Goal: Book appointment/travel/reservation

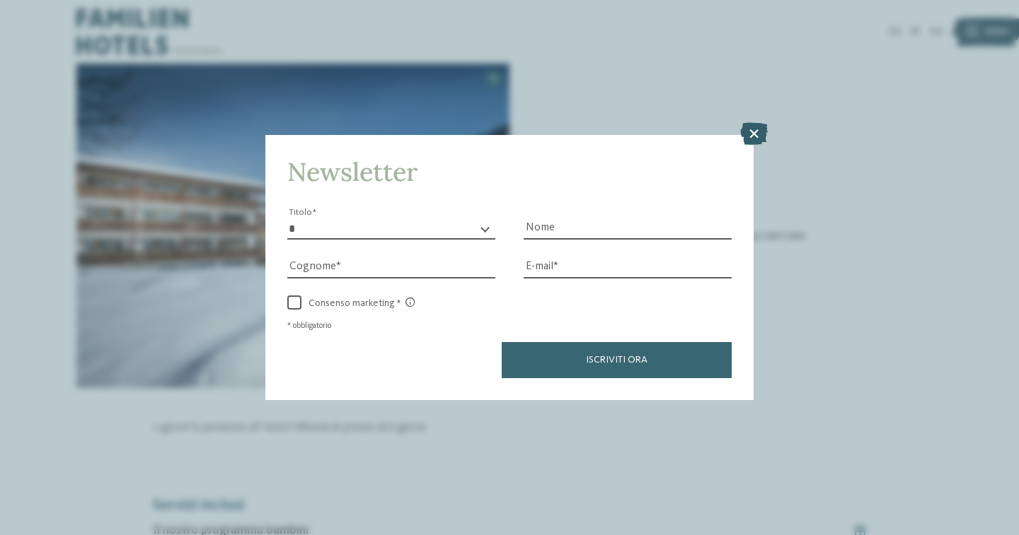
click at [749, 139] on icon at bounding box center [754, 133] width 28 height 23
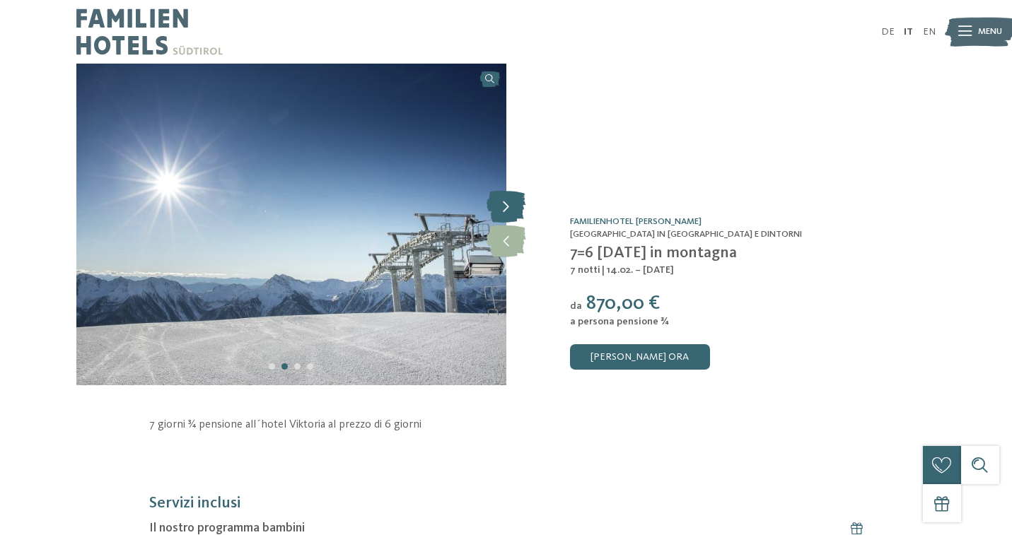
click at [507, 210] on icon at bounding box center [506, 207] width 39 height 32
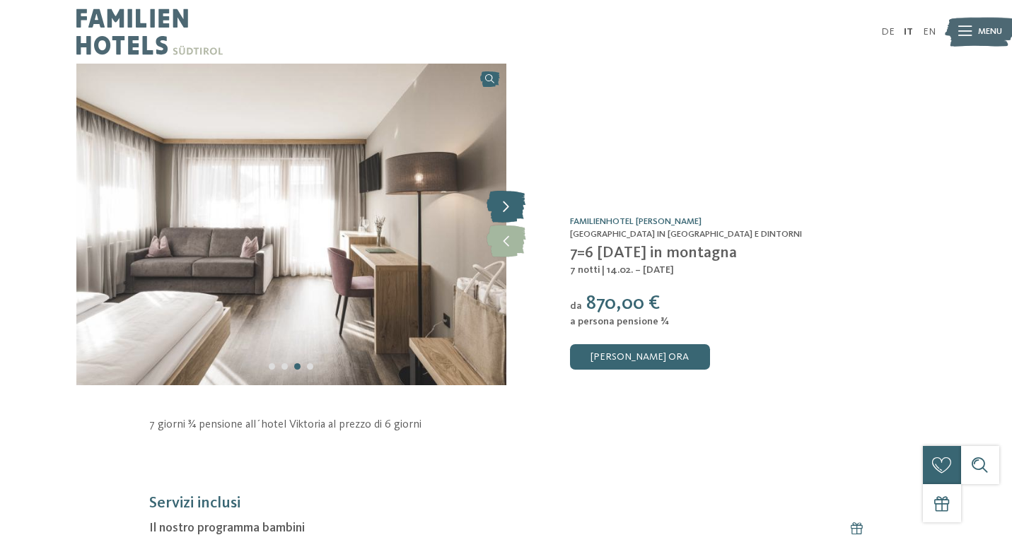
click at [507, 210] on icon at bounding box center [506, 207] width 39 height 32
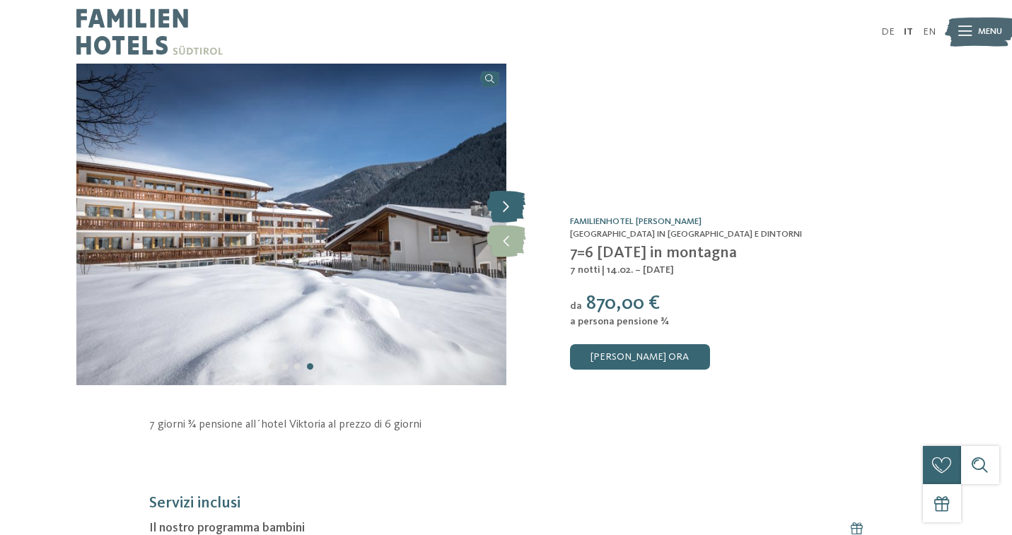
click at [507, 210] on icon at bounding box center [506, 207] width 39 height 32
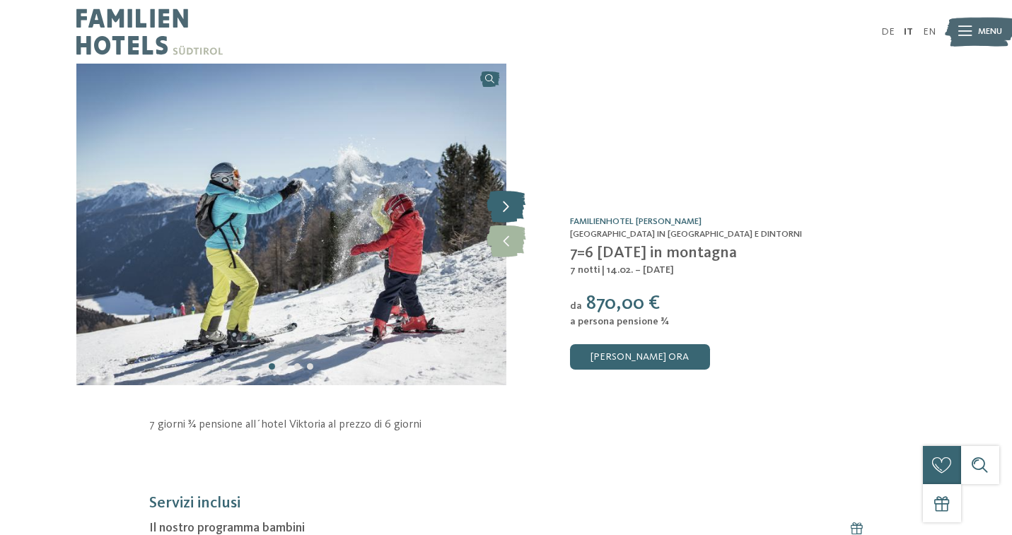
click at [507, 210] on icon at bounding box center [506, 207] width 39 height 32
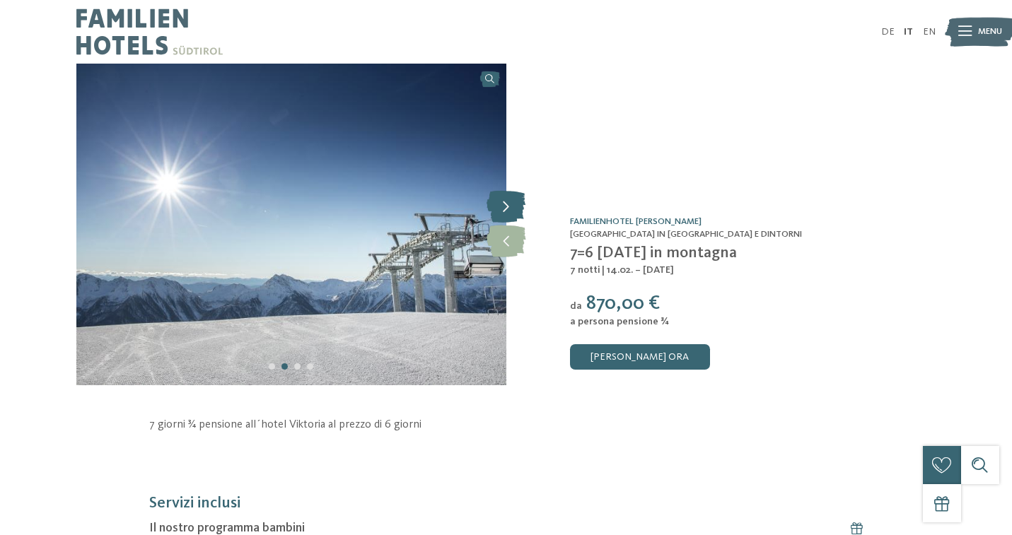
click at [507, 210] on icon at bounding box center [506, 207] width 39 height 32
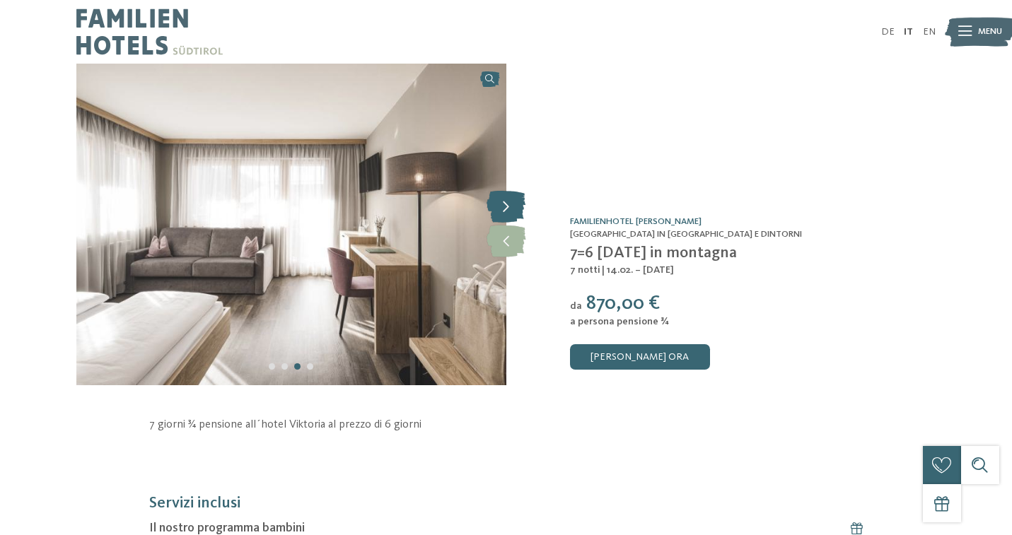
click at [507, 210] on icon at bounding box center [506, 207] width 39 height 32
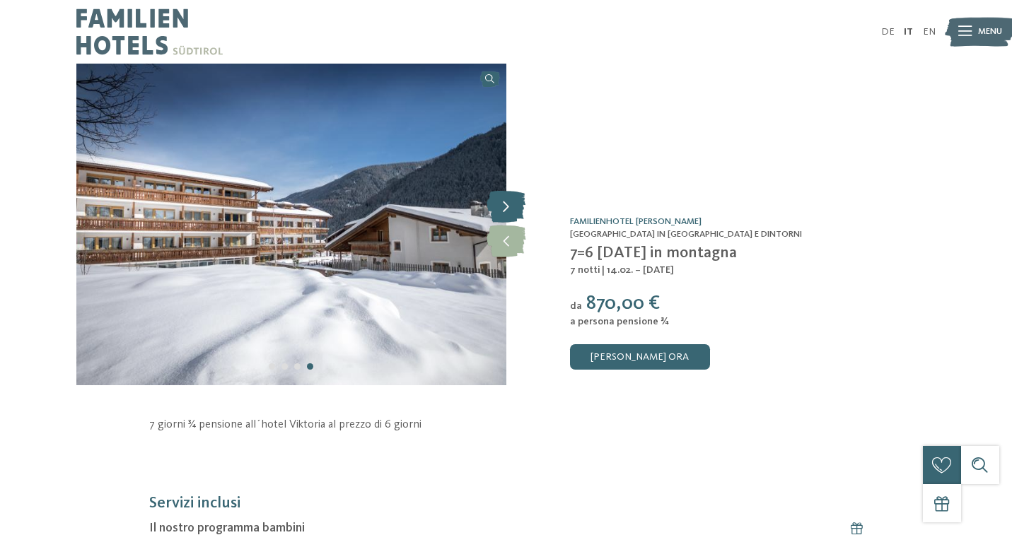
click at [507, 210] on icon at bounding box center [506, 207] width 39 height 32
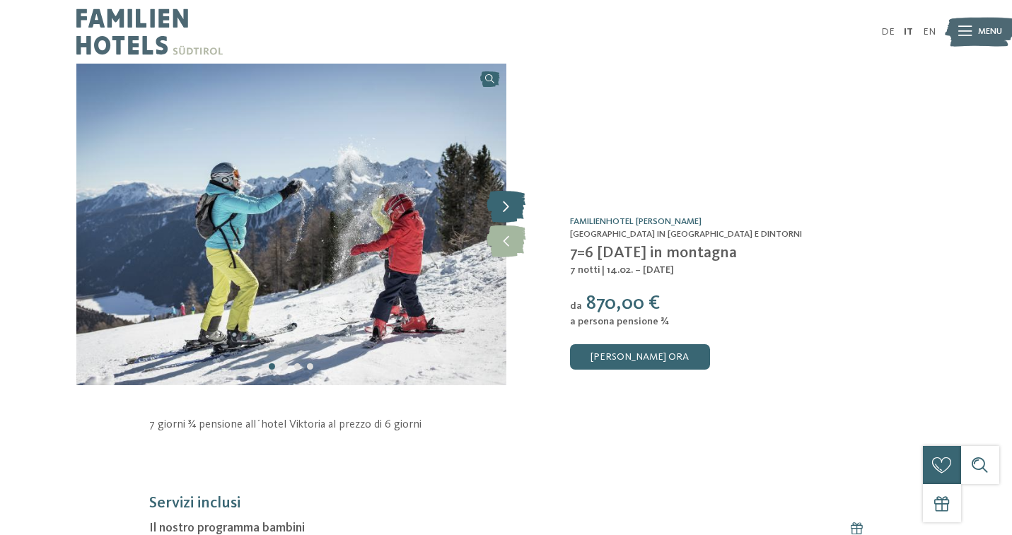
click at [507, 210] on icon at bounding box center [506, 207] width 39 height 32
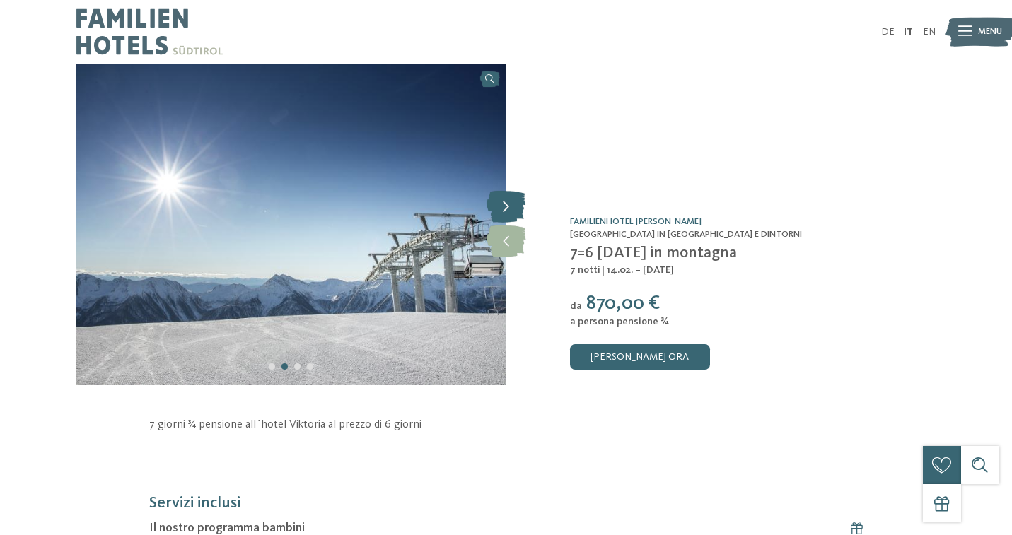
click at [507, 210] on icon at bounding box center [506, 207] width 39 height 32
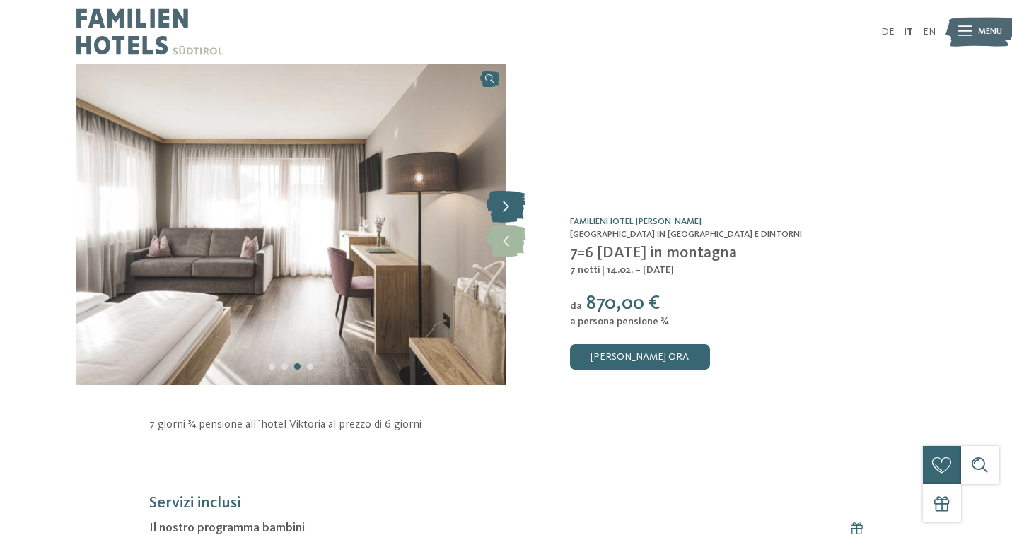
click at [507, 210] on icon at bounding box center [506, 207] width 39 height 32
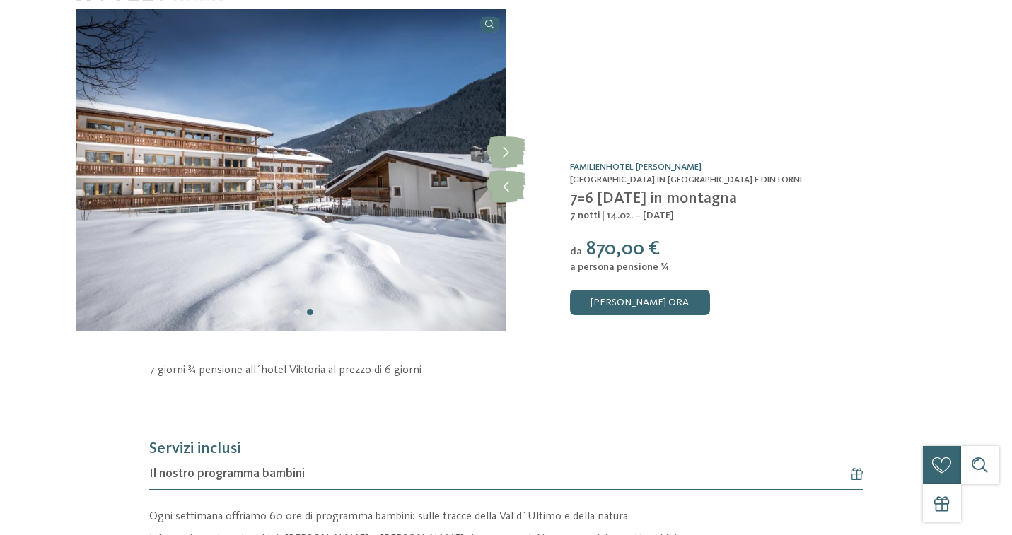
scroll to position [71, 0]
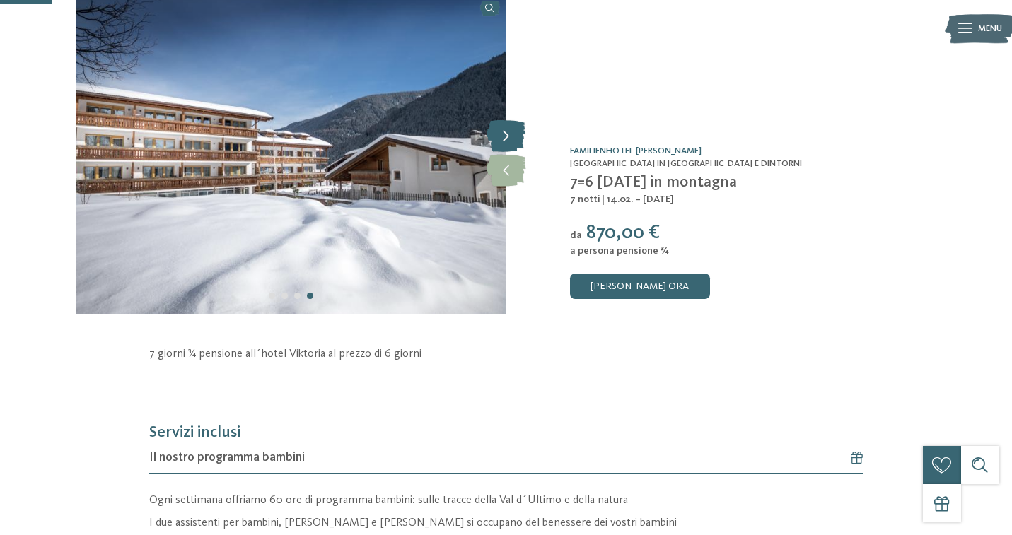
click at [504, 141] on icon at bounding box center [506, 136] width 39 height 32
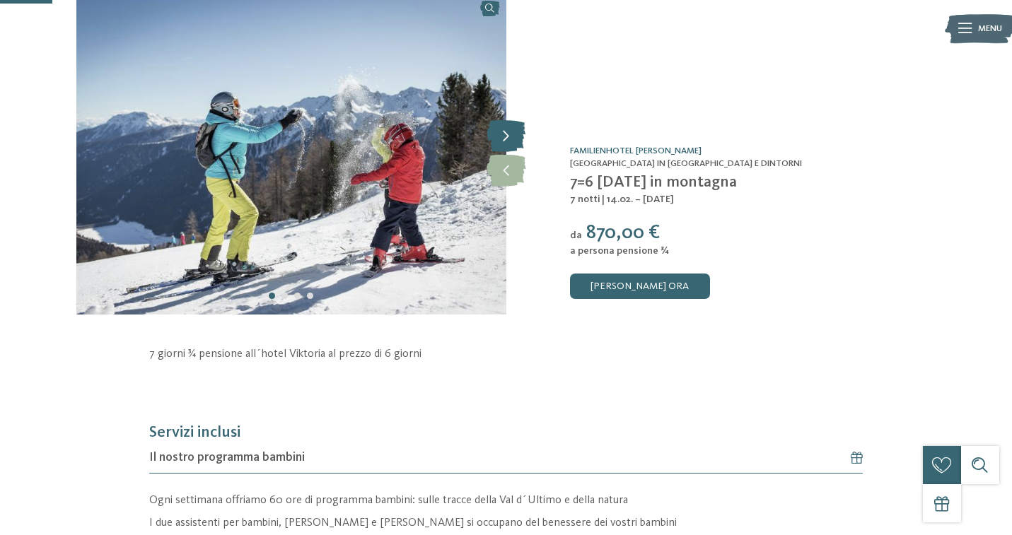
click at [504, 141] on icon at bounding box center [506, 136] width 39 height 32
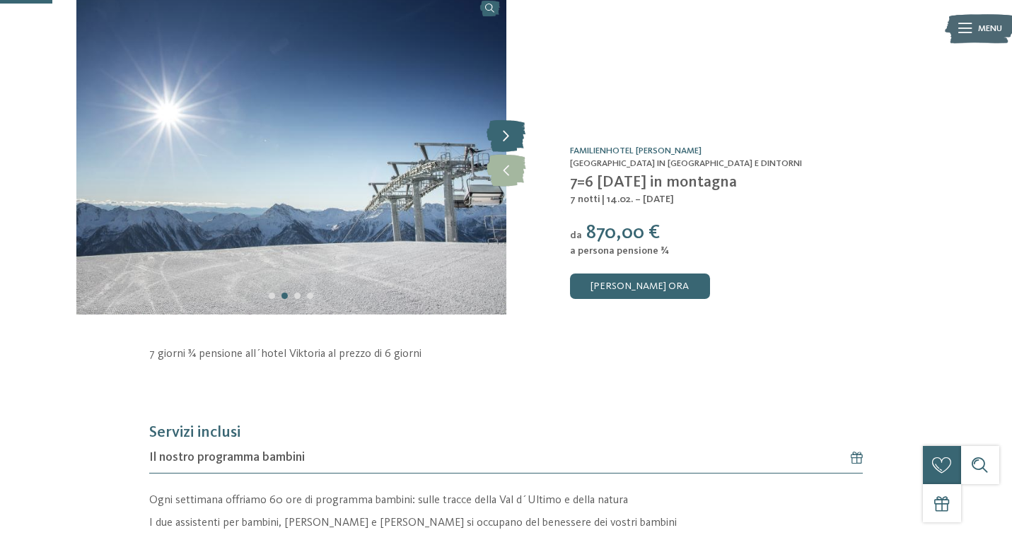
click at [504, 141] on icon at bounding box center [506, 136] width 39 height 32
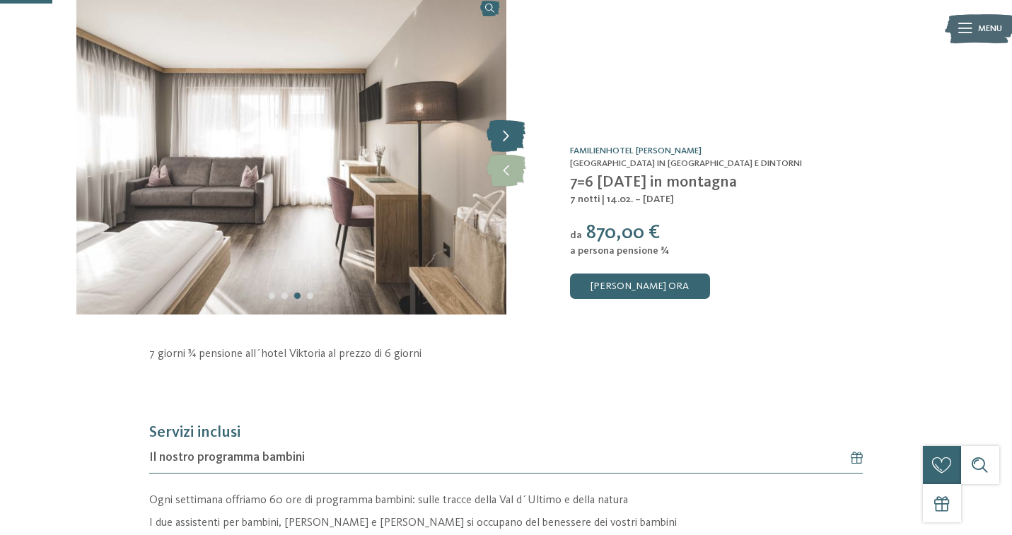
click at [504, 141] on icon at bounding box center [506, 136] width 39 height 32
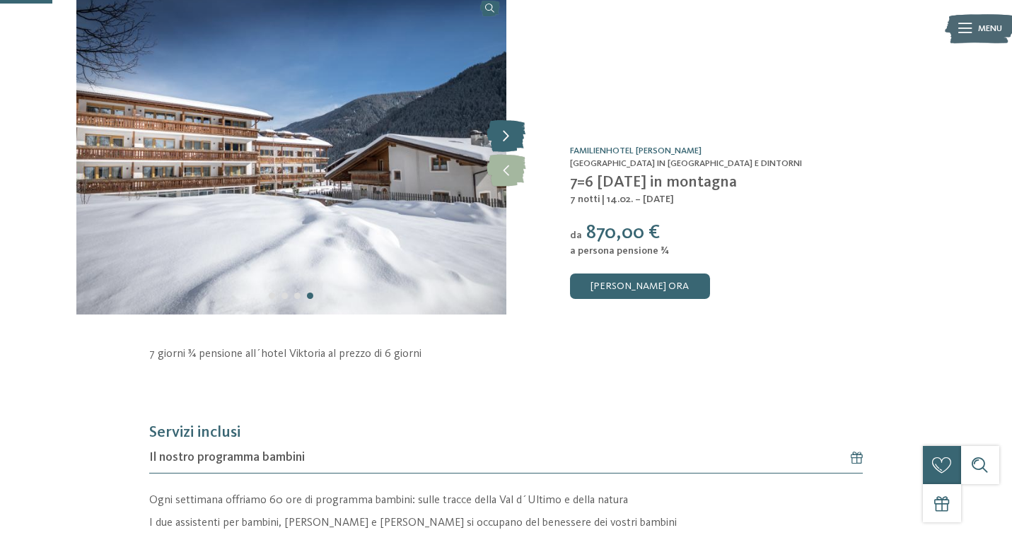
click at [504, 141] on icon at bounding box center [506, 136] width 39 height 32
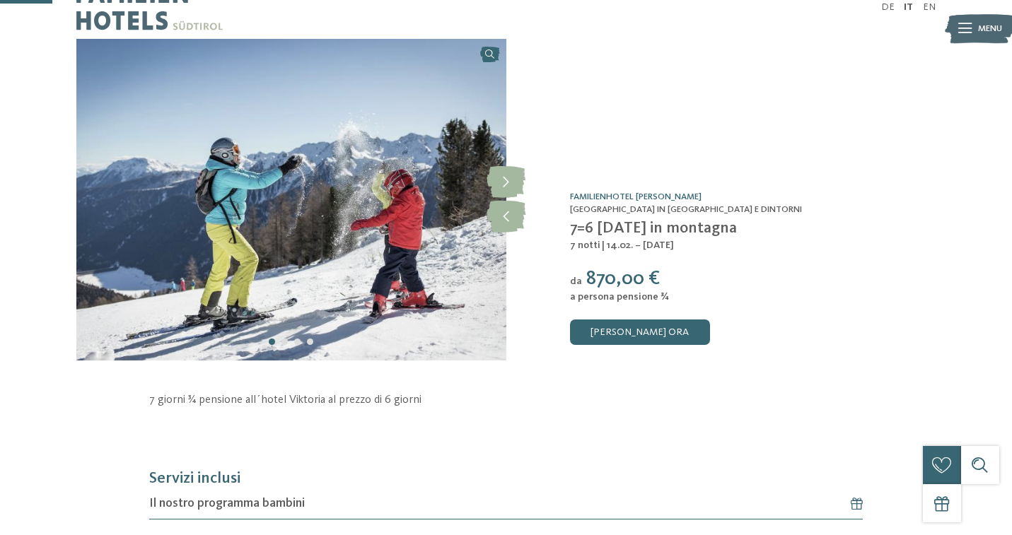
scroll to position [0, 0]
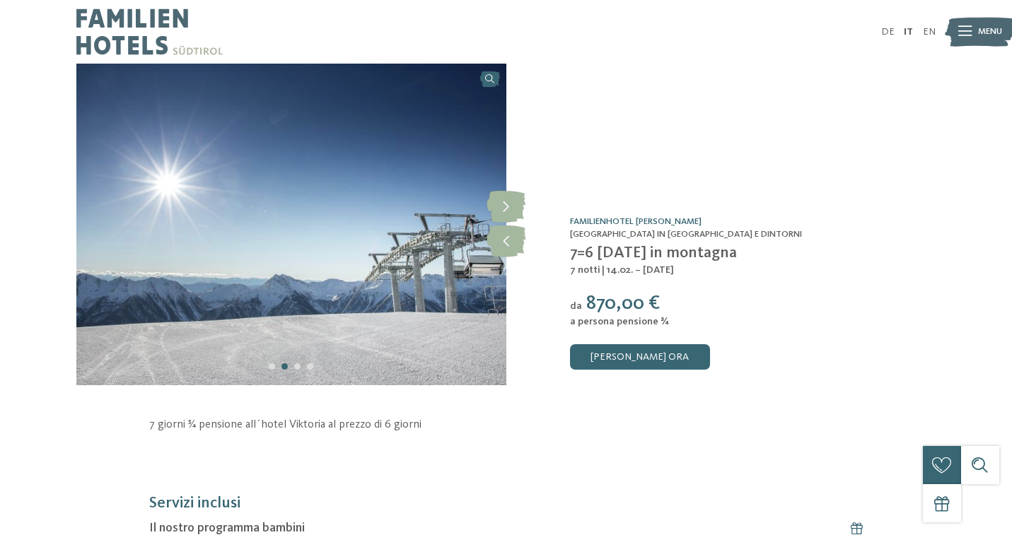
click at [966, 33] on icon at bounding box center [965, 32] width 13 height 10
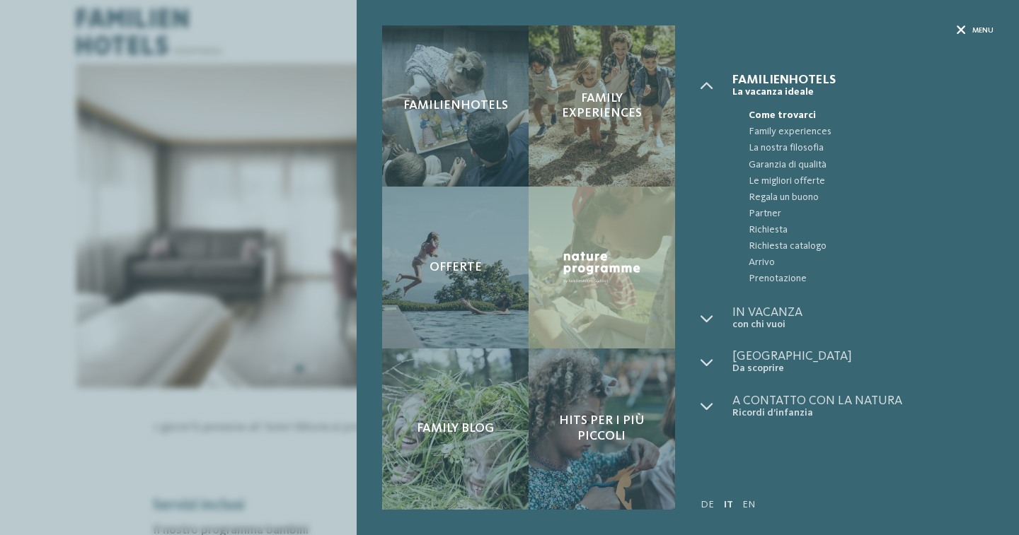
click at [959, 30] on icon at bounding box center [960, 30] width 9 height 9
